Goal: Information Seeking & Learning: Compare options

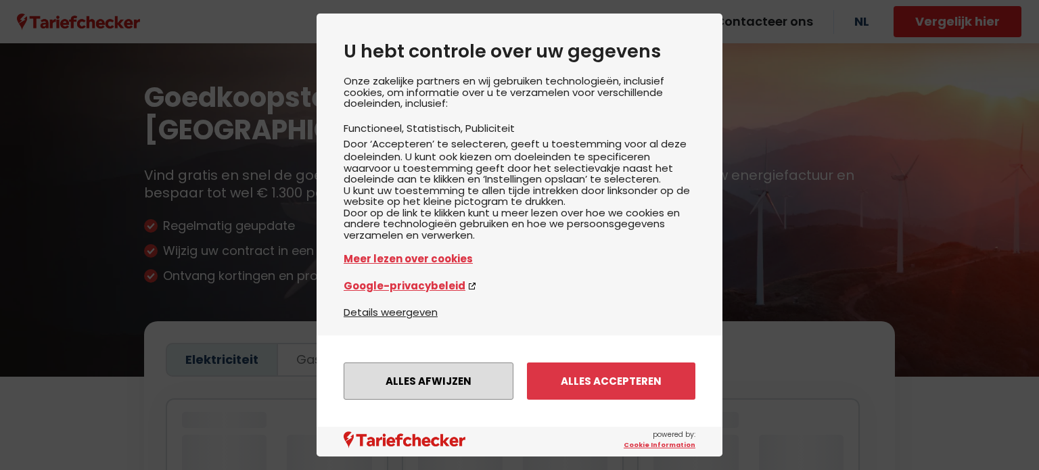
click at [410, 383] on button "Alles afwijzen" at bounding box center [429, 380] width 170 height 37
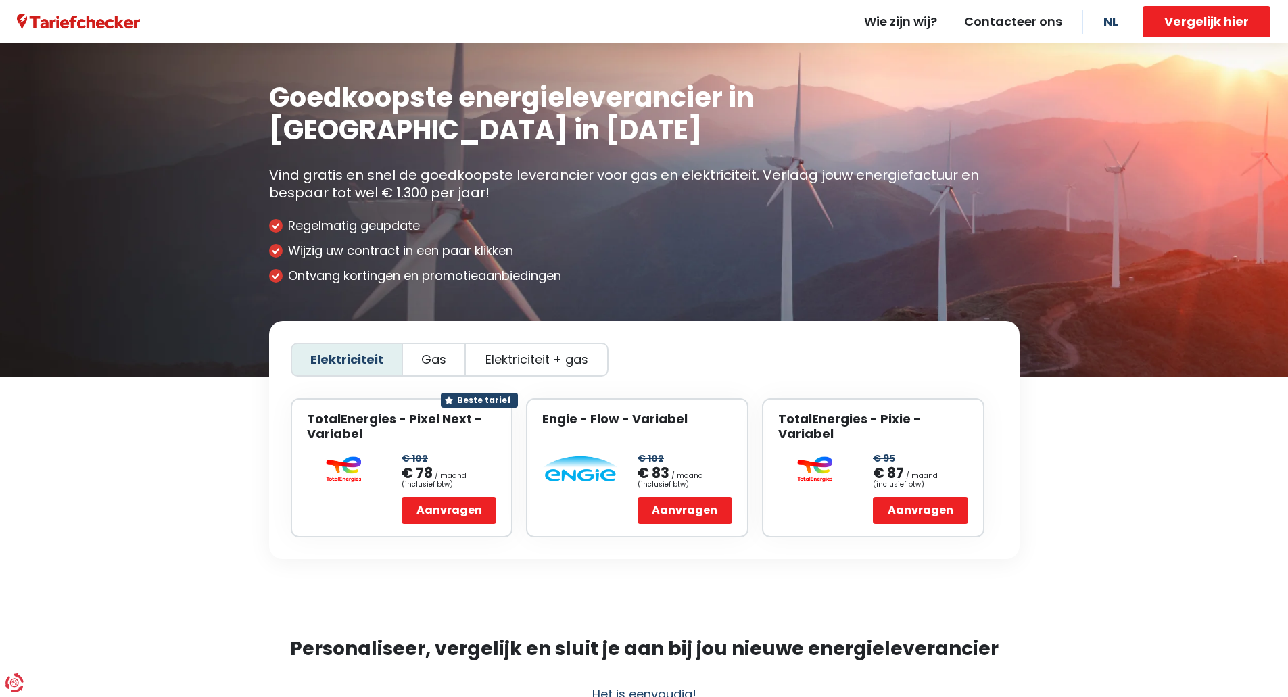
click at [532, 352] on span "Elektriciteit + gas" at bounding box center [537, 359] width 103 height 15
click at [532, 356] on input "Elektriciteit + gas" at bounding box center [536, 360] width 9 height 9
radio input "true"
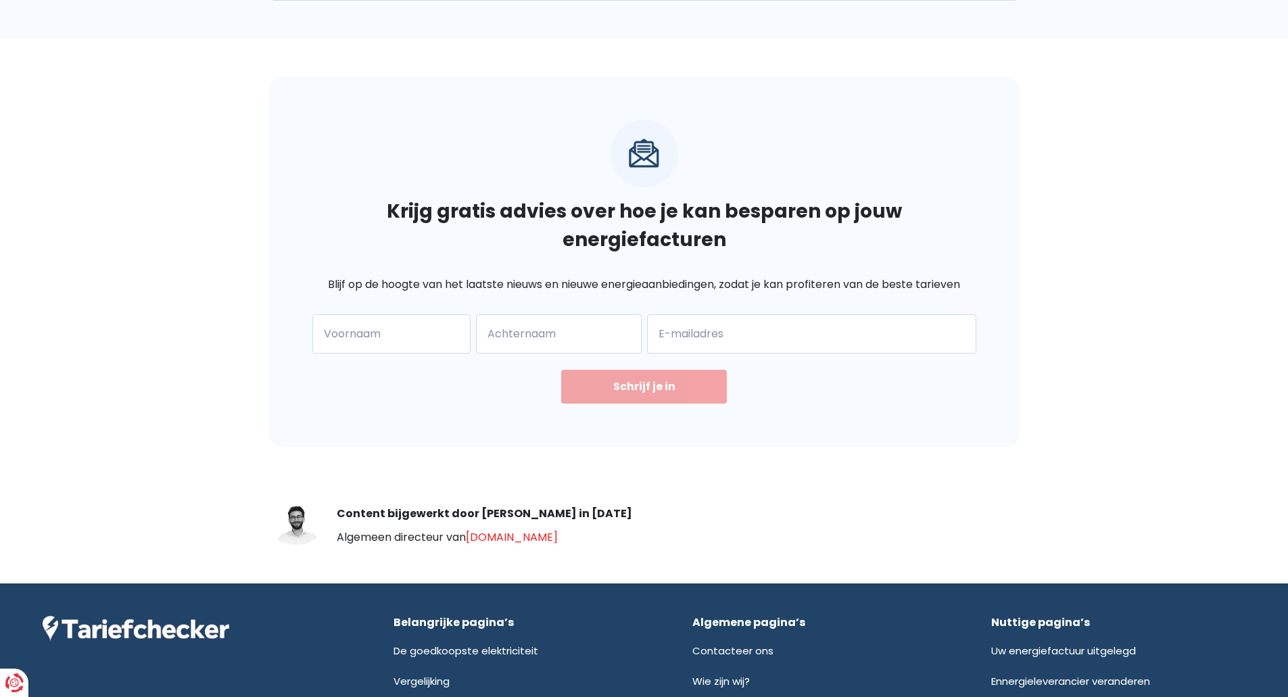
scroll to position [1903, 0]
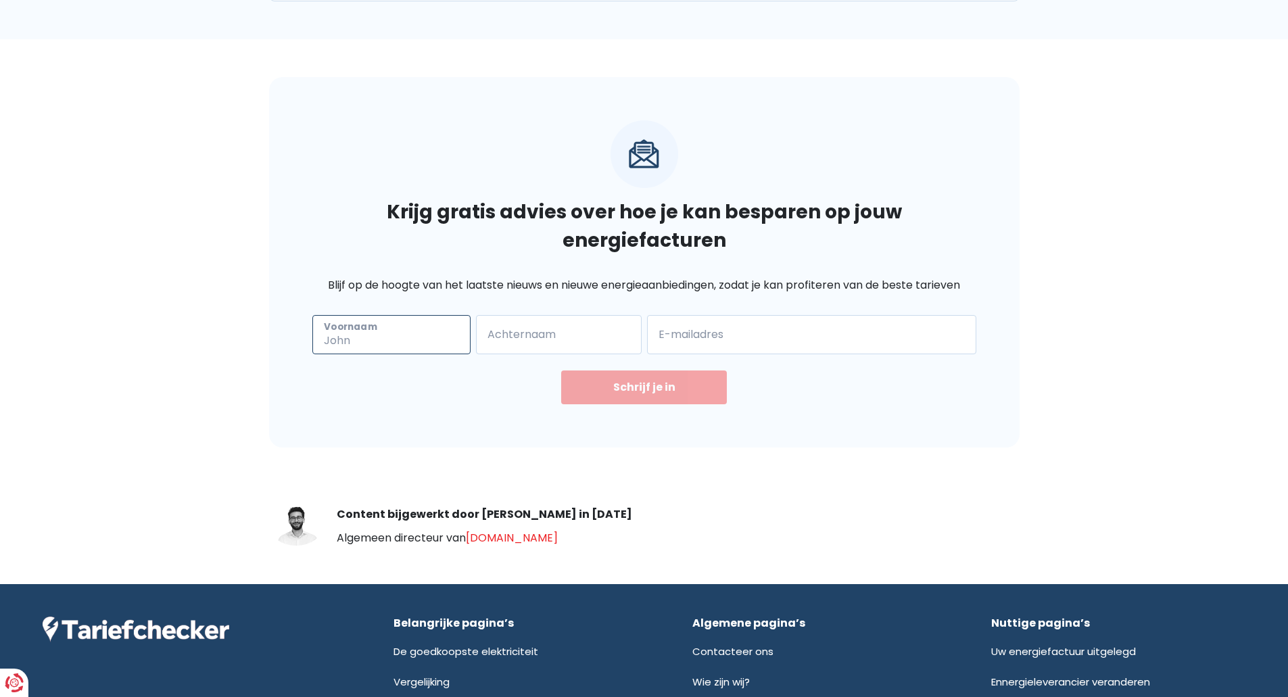
click at [393, 315] on input "Voornaam" at bounding box center [391, 334] width 158 height 39
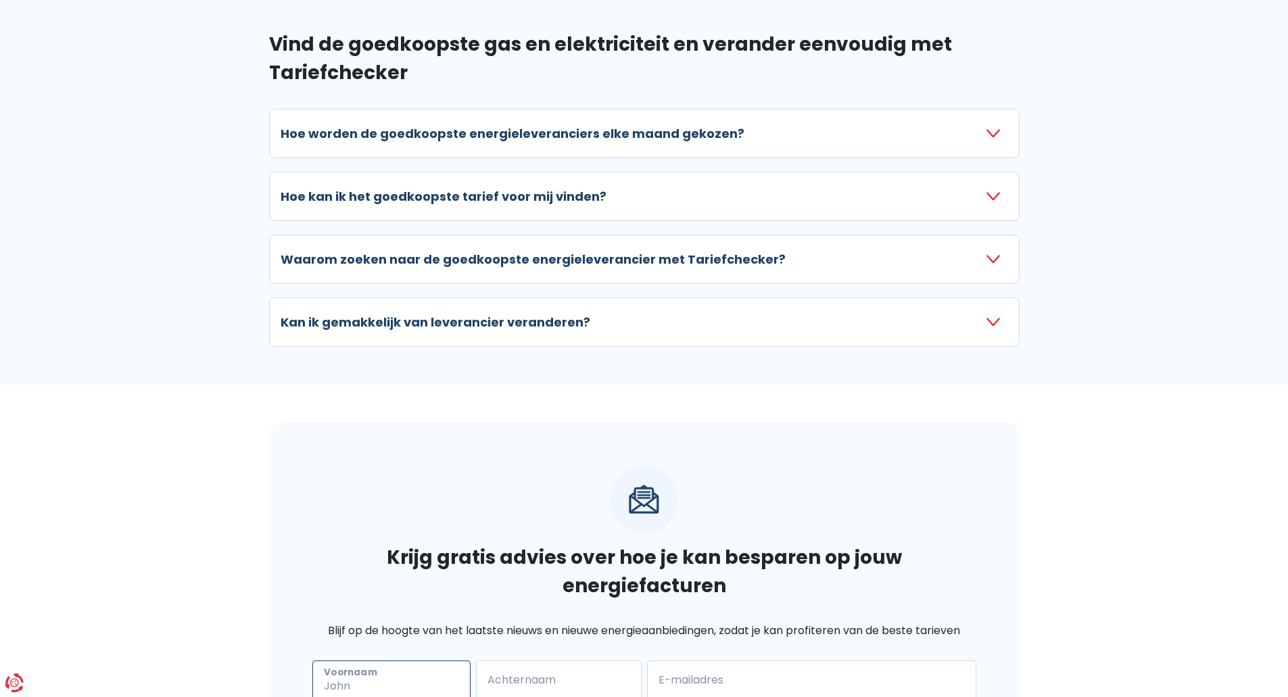
scroll to position [1514, 0]
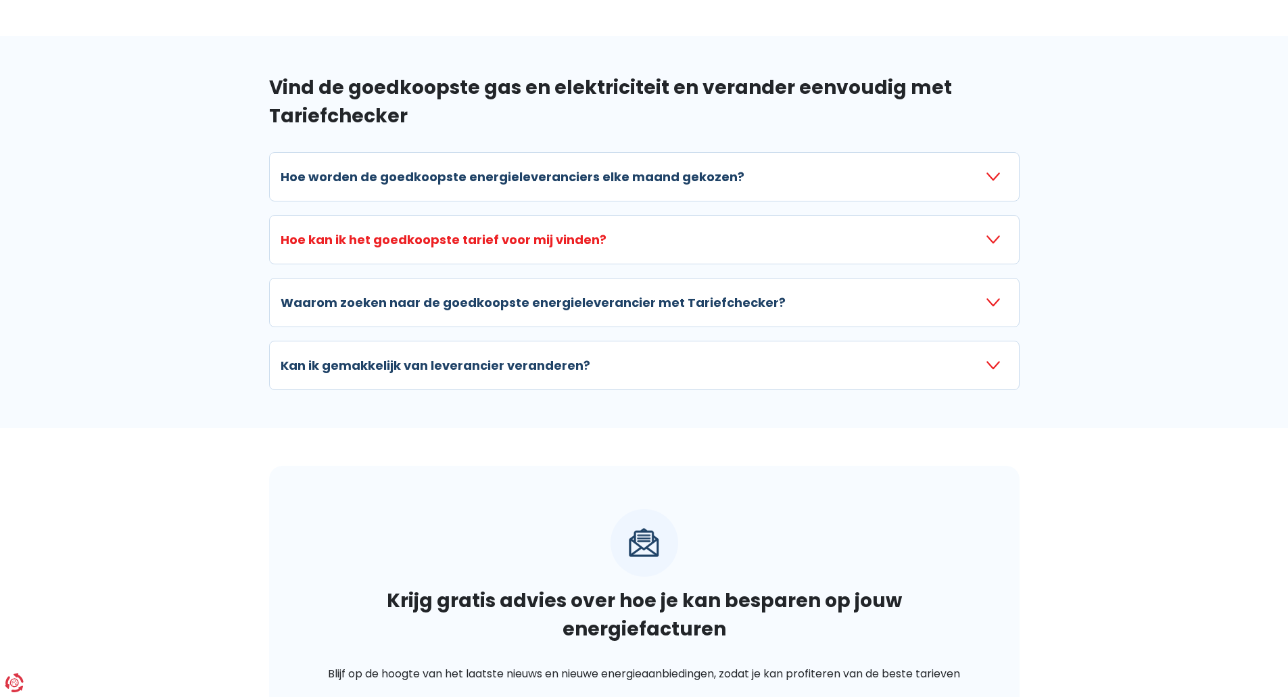
click at [998, 233] on icon "button" at bounding box center [994, 240] width 14 height 14
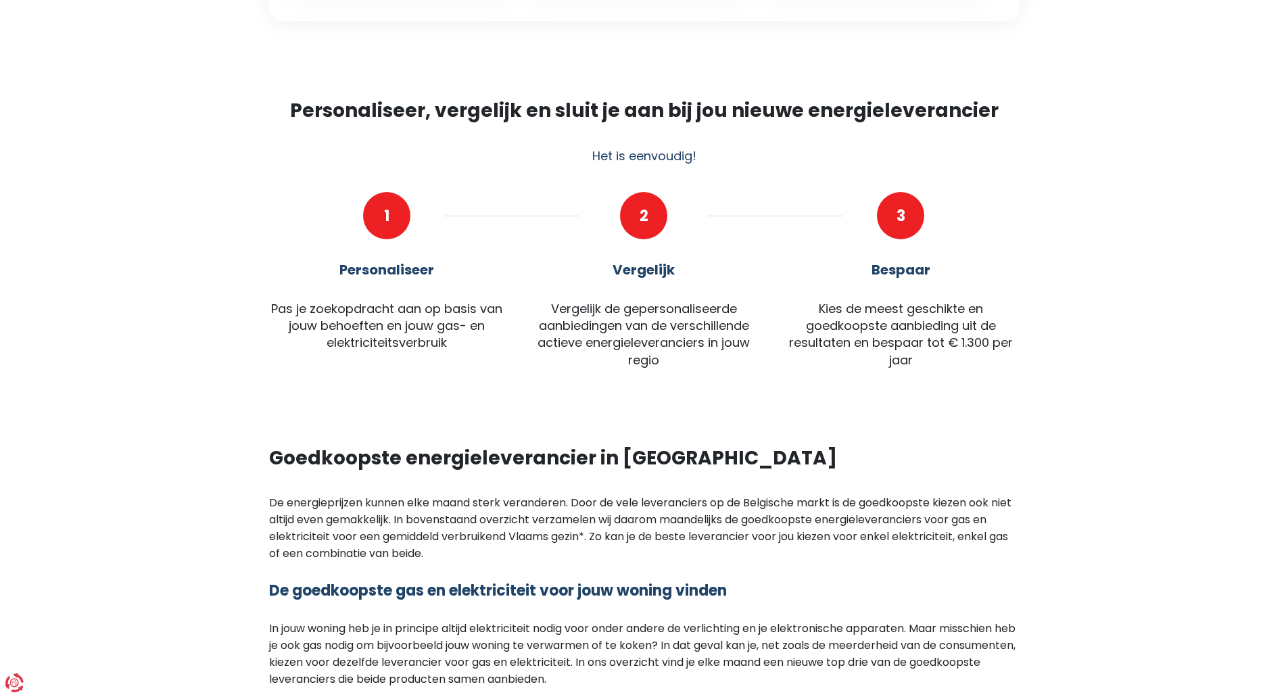
scroll to position [534, 0]
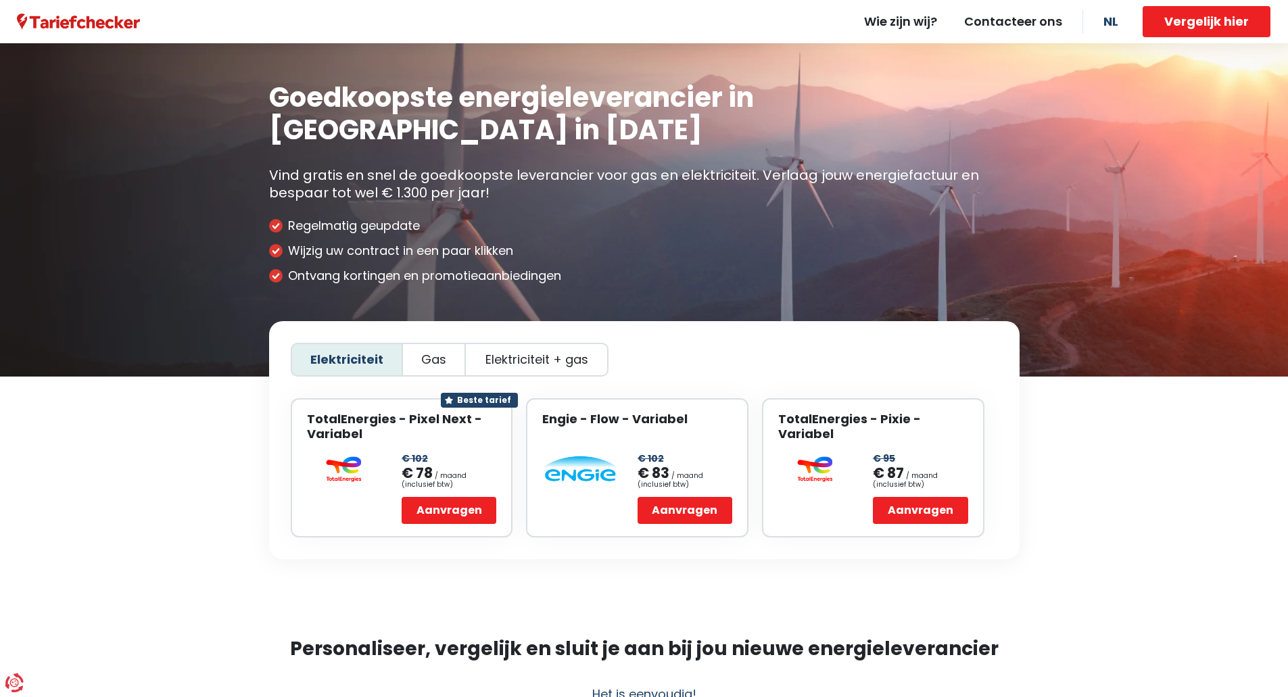
click at [526, 343] on label "Elektriciteit + gas" at bounding box center [537, 360] width 144 height 34
click at [532, 356] on input "Elektriciteit + gas" at bounding box center [536, 360] width 9 height 9
radio input "true"
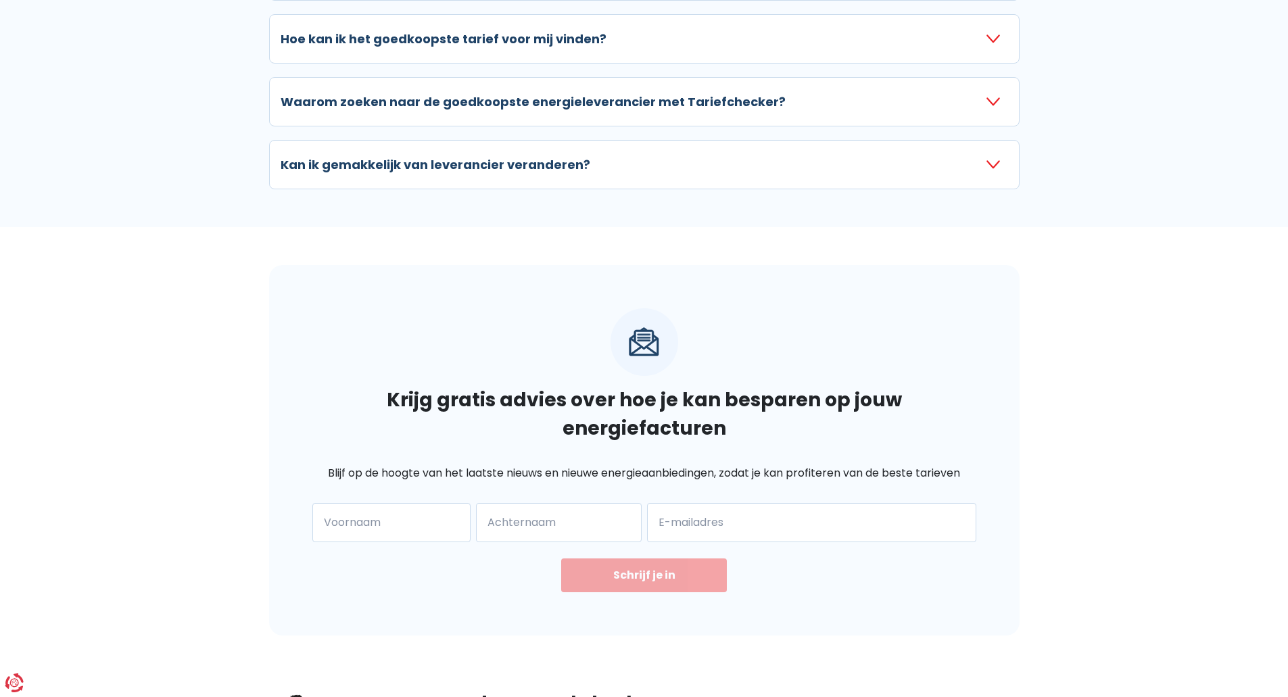
scroll to position [1725, 0]
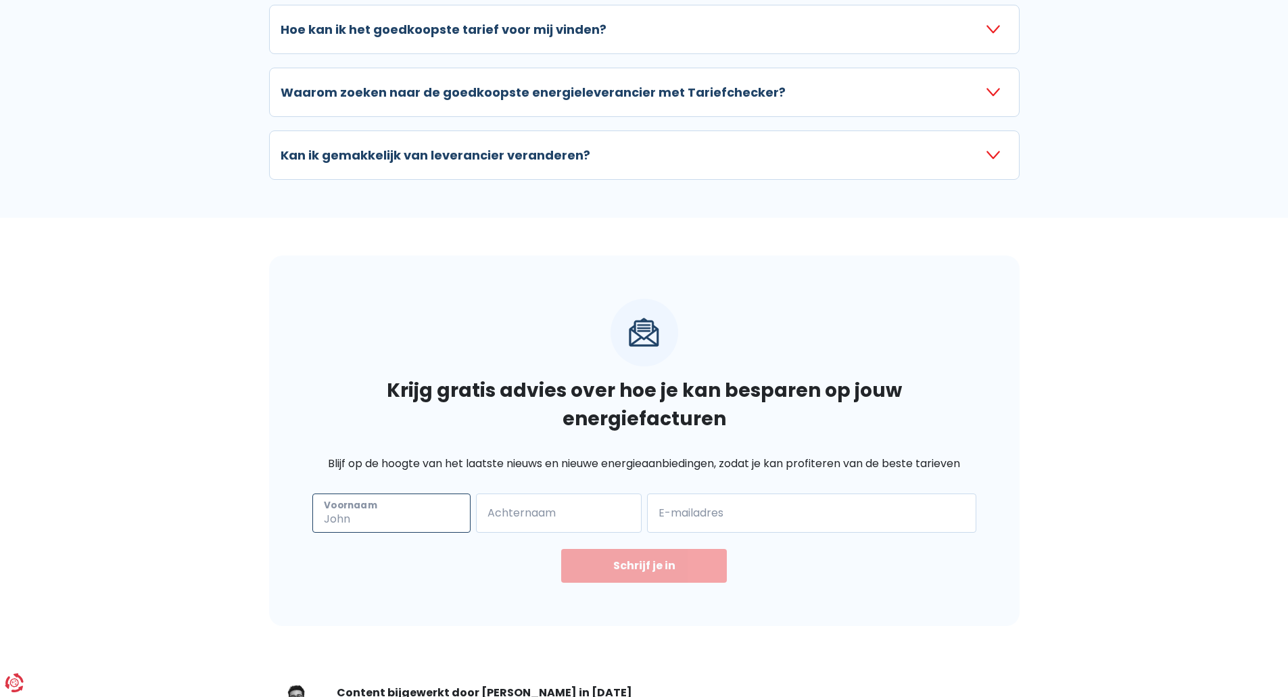
click at [402, 494] on input "Voornaam" at bounding box center [391, 513] width 158 height 39
type input "Tony"
click at [543, 494] on input "Achternaam" at bounding box center [559, 513] width 166 height 39
type input "M"
